Goal: Contribute content: Contribute content

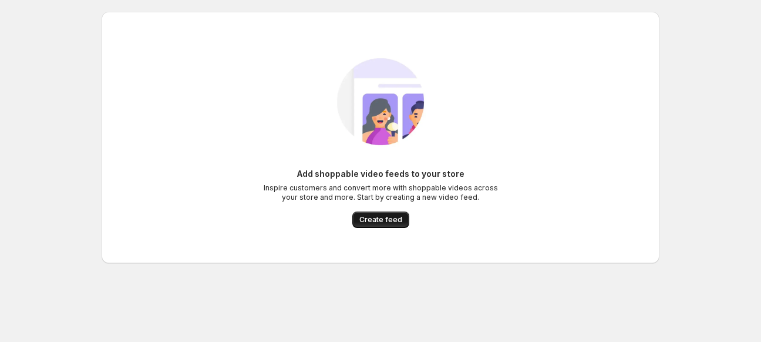
click at [390, 220] on span "Create feed" at bounding box center [380, 219] width 43 height 9
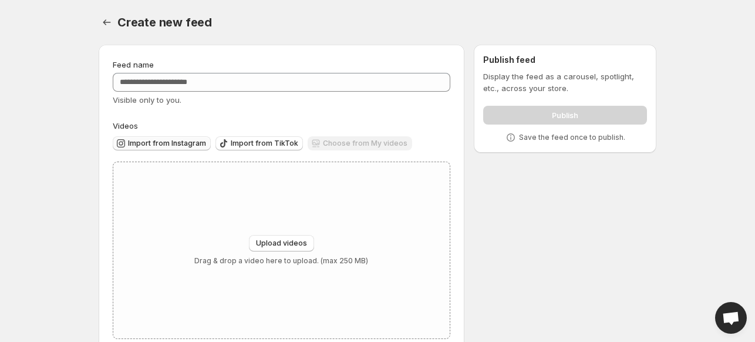
click at [181, 147] on span "Import from Instagram" at bounding box center [167, 142] width 78 height 9
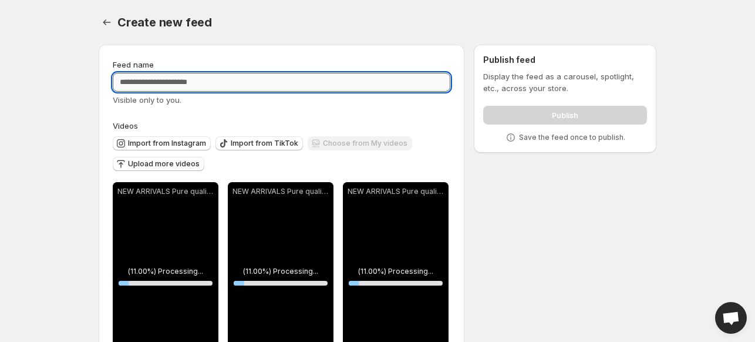
click at [127, 78] on input "Feed name" at bounding box center [281, 82] width 337 height 19
type input "*"
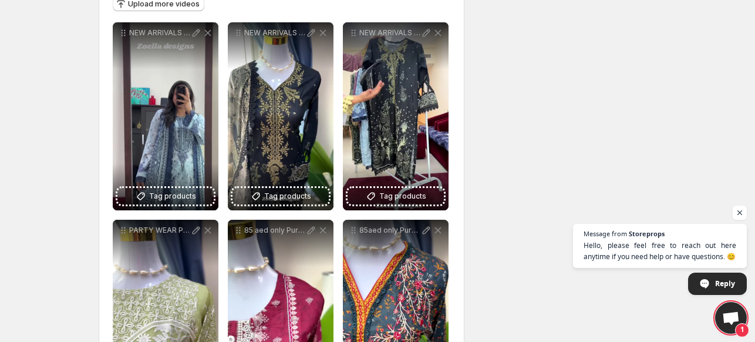
scroll to position [77, 0]
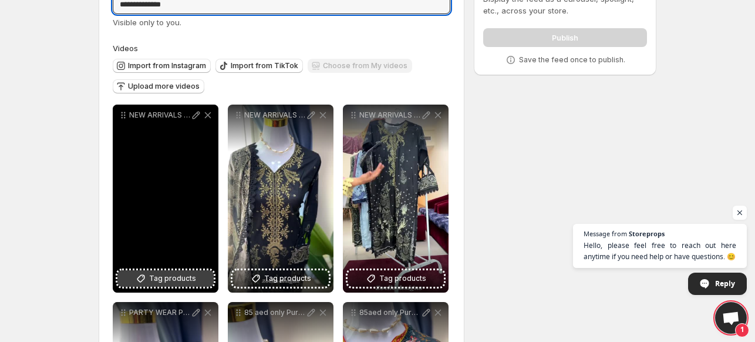
type input "**********"
click at [155, 273] on span "Tag products" at bounding box center [172, 278] width 47 height 12
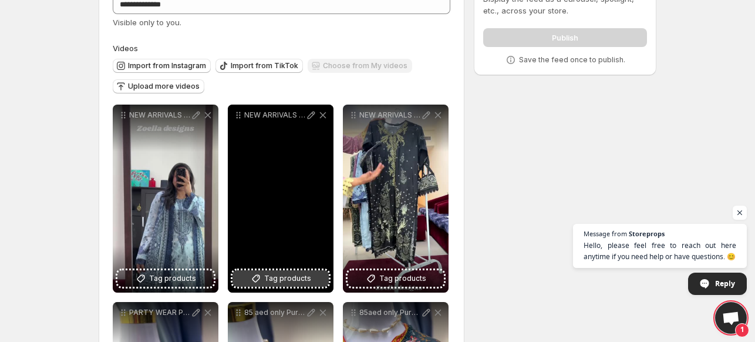
click at [279, 277] on span "Tag products" at bounding box center [287, 278] width 47 height 12
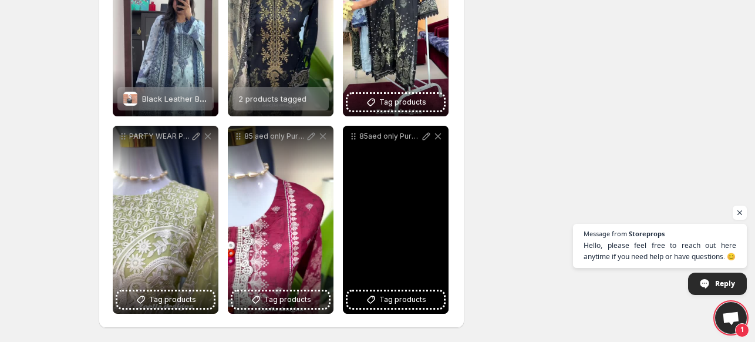
scroll to position [0, 0]
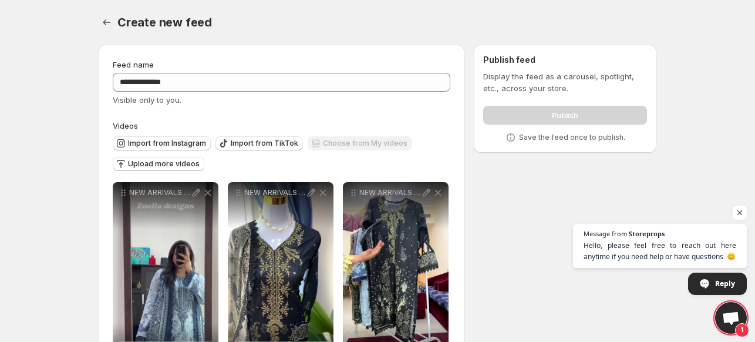
click at [567, 116] on div "Publish" at bounding box center [565, 112] width 164 height 23
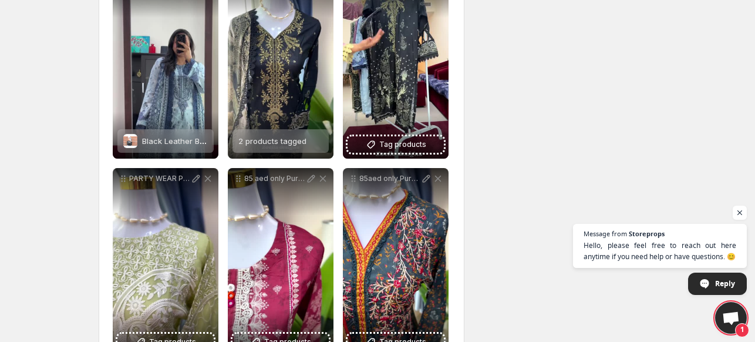
scroll to position [254, 0]
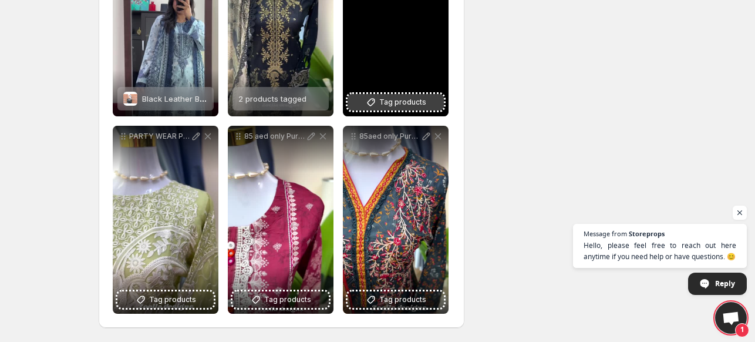
click at [393, 102] on span "Tag products" at bounding box center [402, 102] width 47 height 12
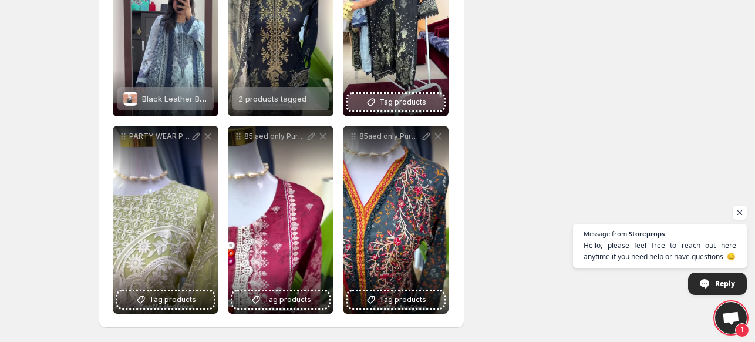
click at [190, 298] on span "Tag products" at bounding box center [172, 299] width 47 height 12
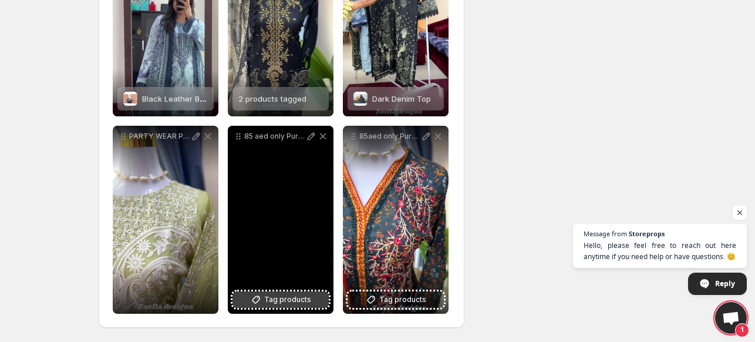
drag, startPoint x: 393, startPoint y: 102, endPoint x: 301, endPoint y: 301, distance: 219.8
click at [301, 301] on span "Tag products" at bounding box center [287, 299] width 47 height 12
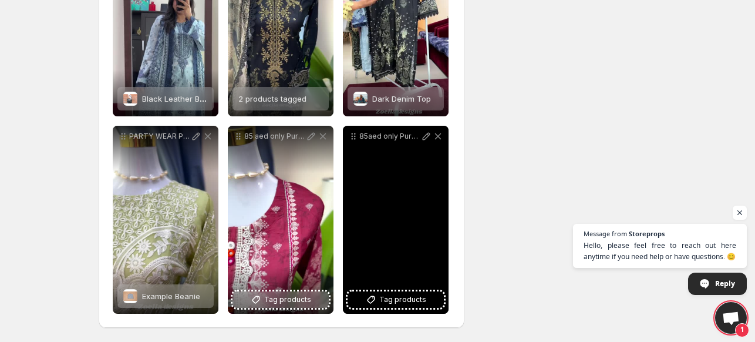
click at [415, 297] on span "Tag products" at bounding box center [402, 299] width 47 height 12
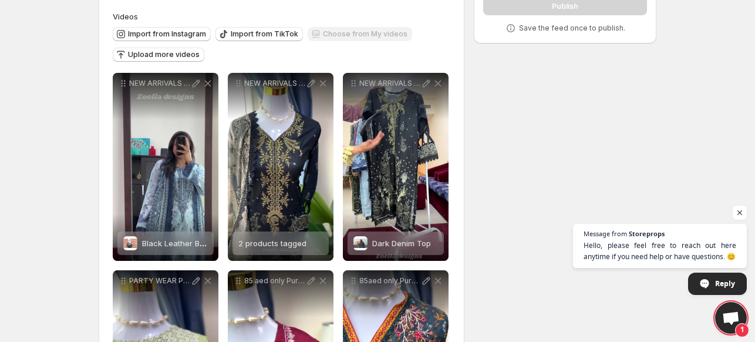
scroll to position [0, 0]
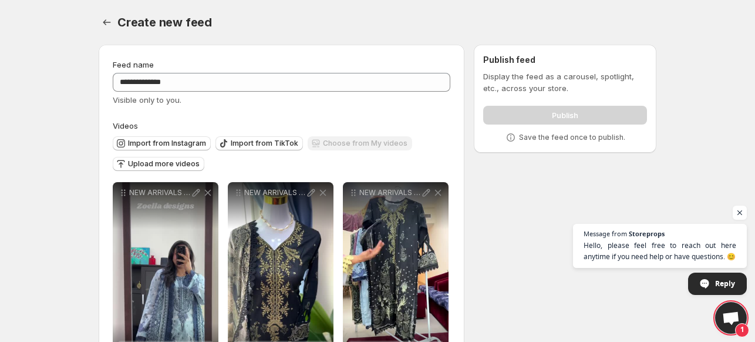
click at [576, 124] on div "Publish" at bounding box center [565, 112] width 164 height 23
click at [362, 67] on div "Feed name" at bounding box center [281, 65] width 337 height 12
click at [521, 112] on div "Publish" at bounding box center [565, 112] width 164 height 23
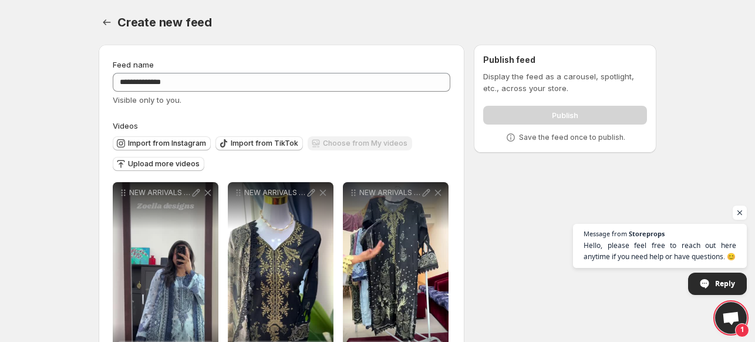
click at [511, 137] on icon at bounding box center [511, 137] width 12 height 12
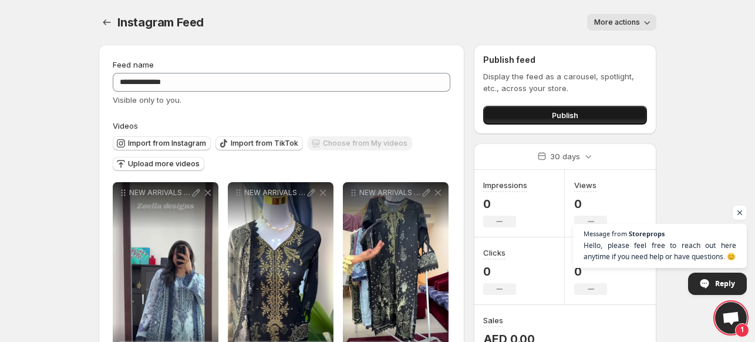
click at [572, 111] on span "Publish" at bounding box center [565, 115] width 26 height 12
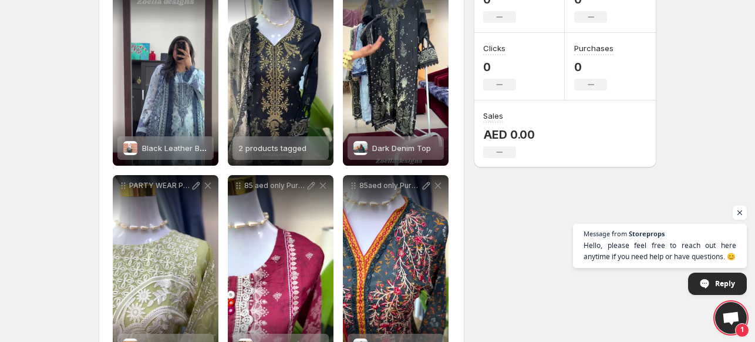
scroll to position [254, 0]
